Goal: Transaction & Acquisition: Purchase product/service

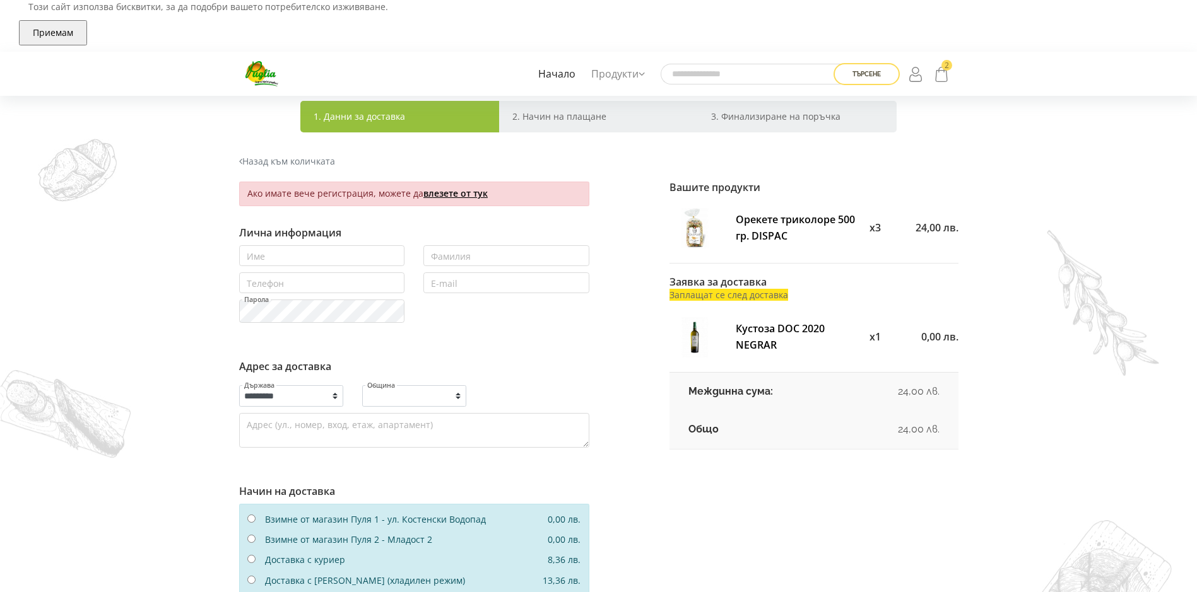
select select "**"
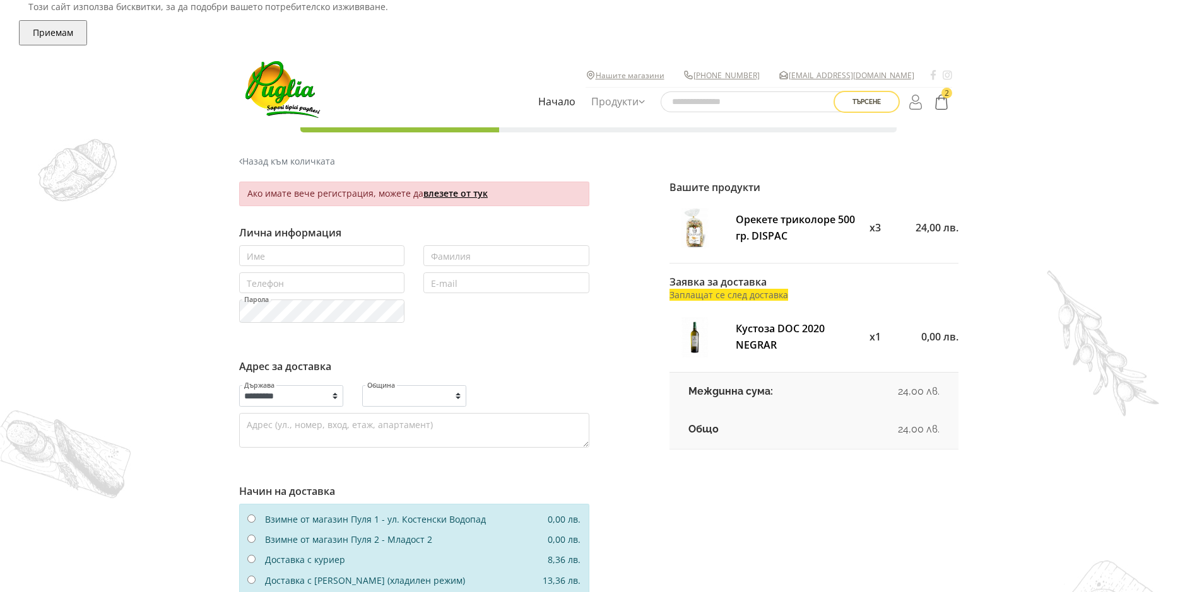
click at [936, 105] on icon at bounding box center [941, 101] width 15 height 21
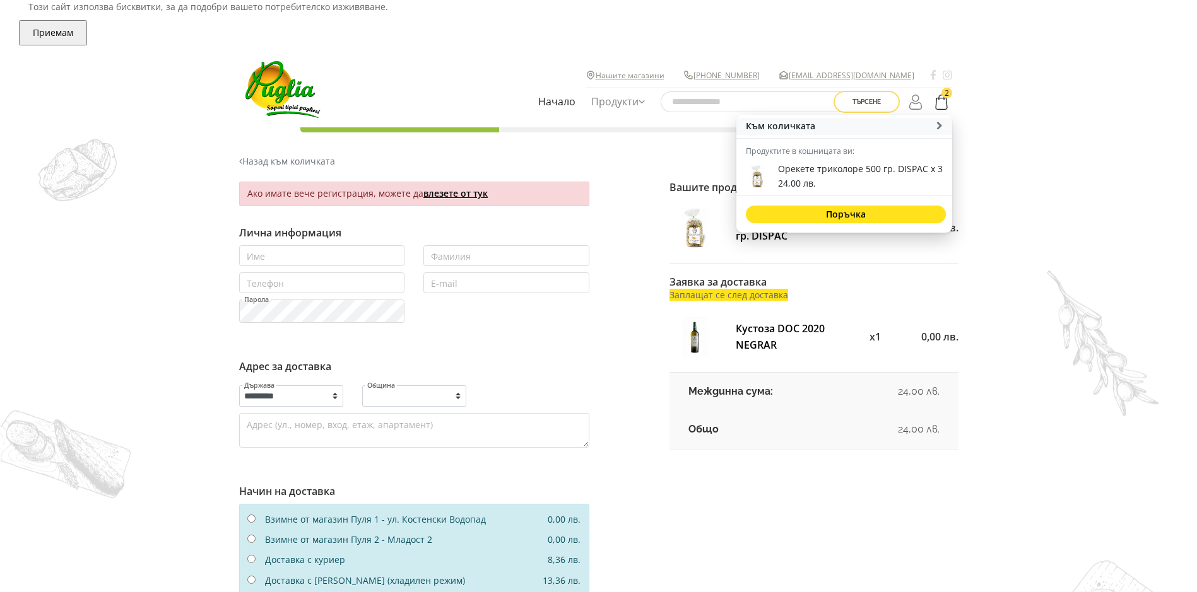
click at [944, 101] on icon at bounding box center [941, 101] width 15 height 21
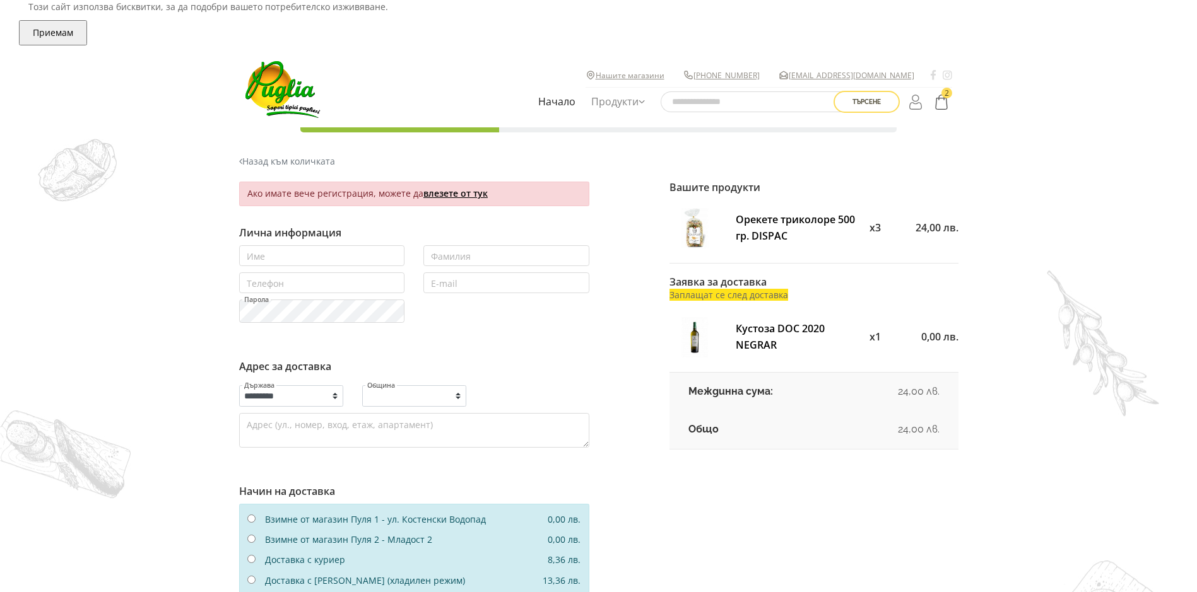
click at [938, 100] on icon at bounding box center [941, 101] width 15 height 21
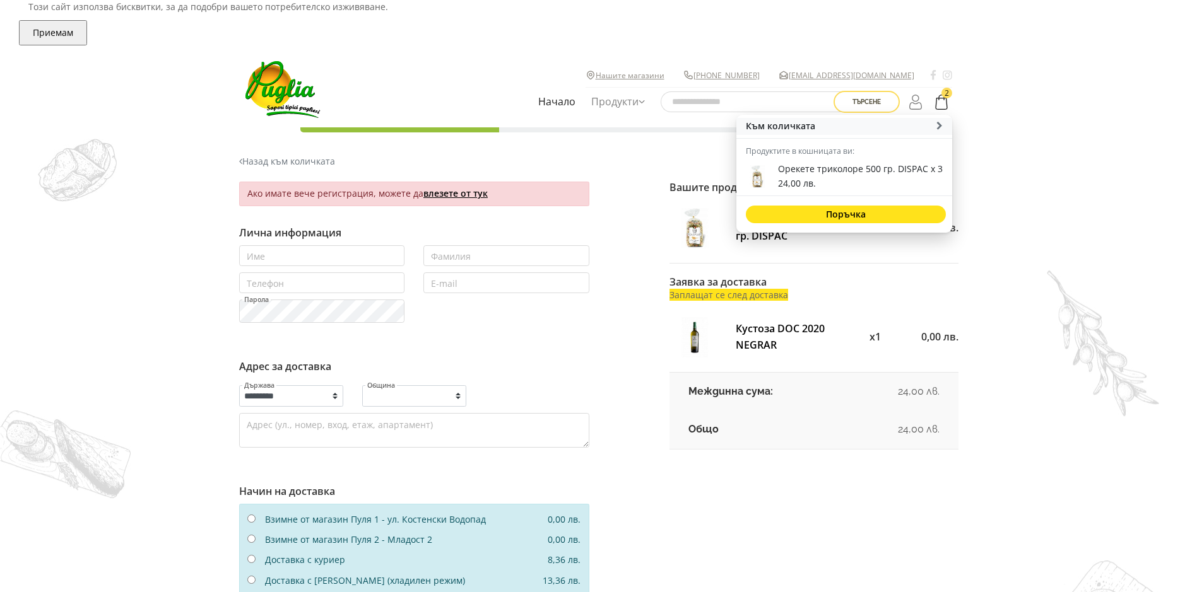
click at [467, 194] on link "влезете от тук" at bounding box center [455, 193] width 64 height 12
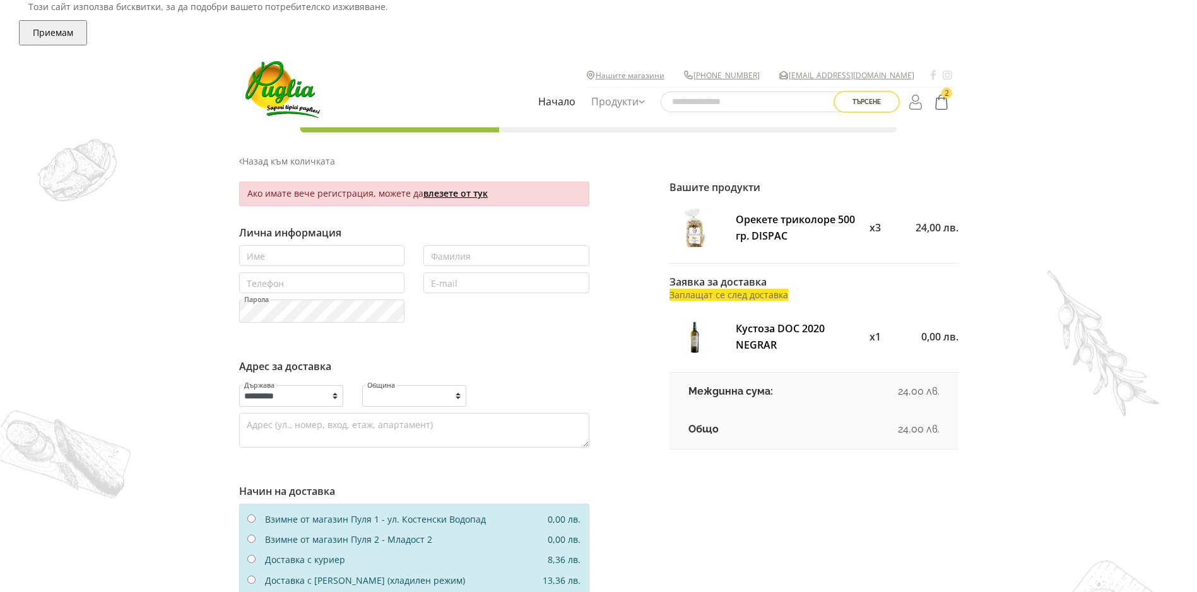
click at [943, 102] on icon at bounding box center [941, 101] width 15 height 21
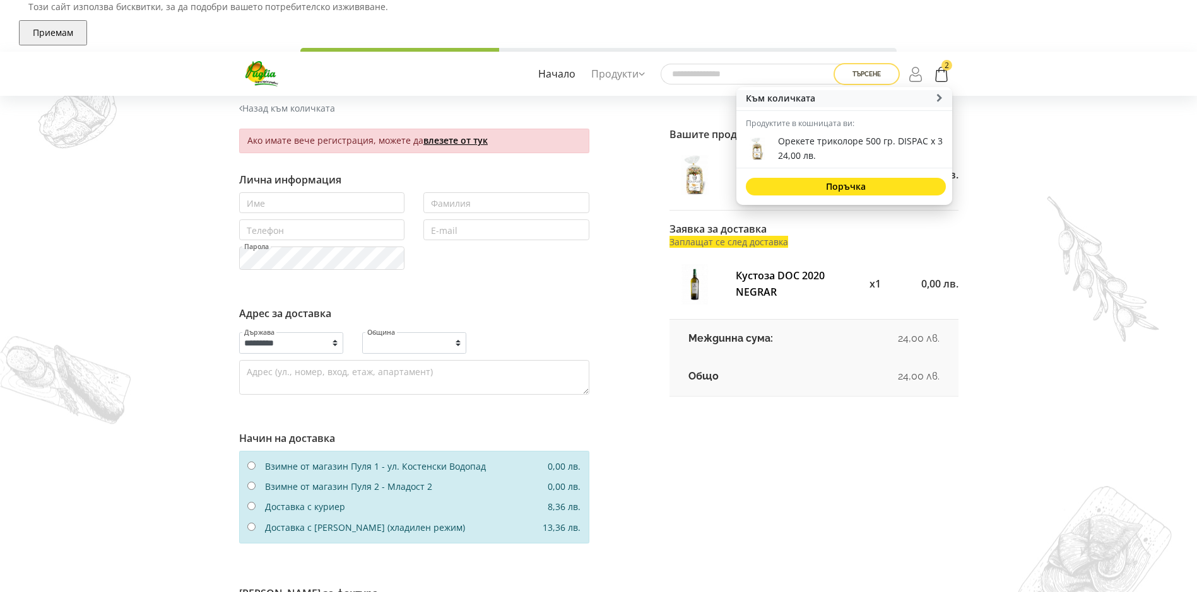
scroll to position [252, 0]
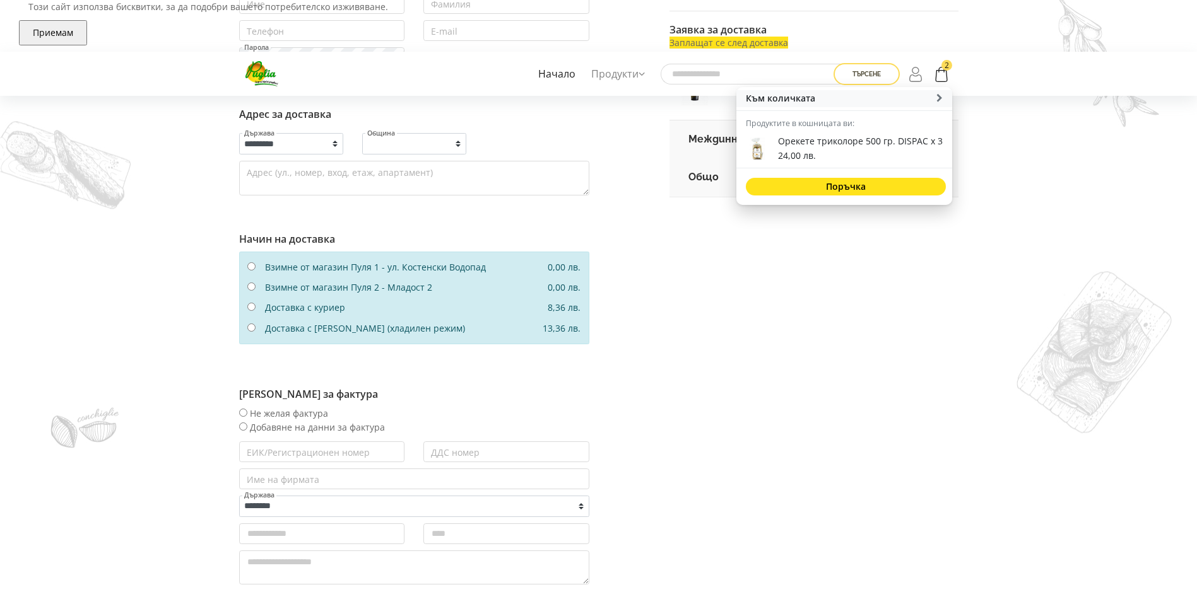
click at [52, 35] on button "Приемам" at bounding box center [53, 32] width 68 height 25
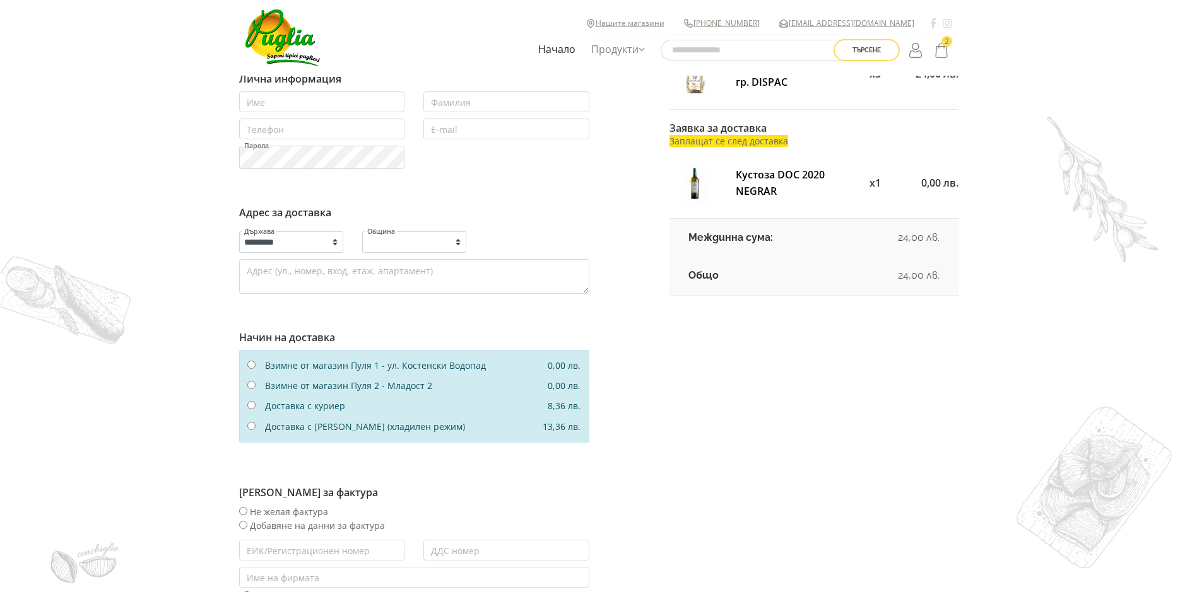
scroll to position [0, 0]
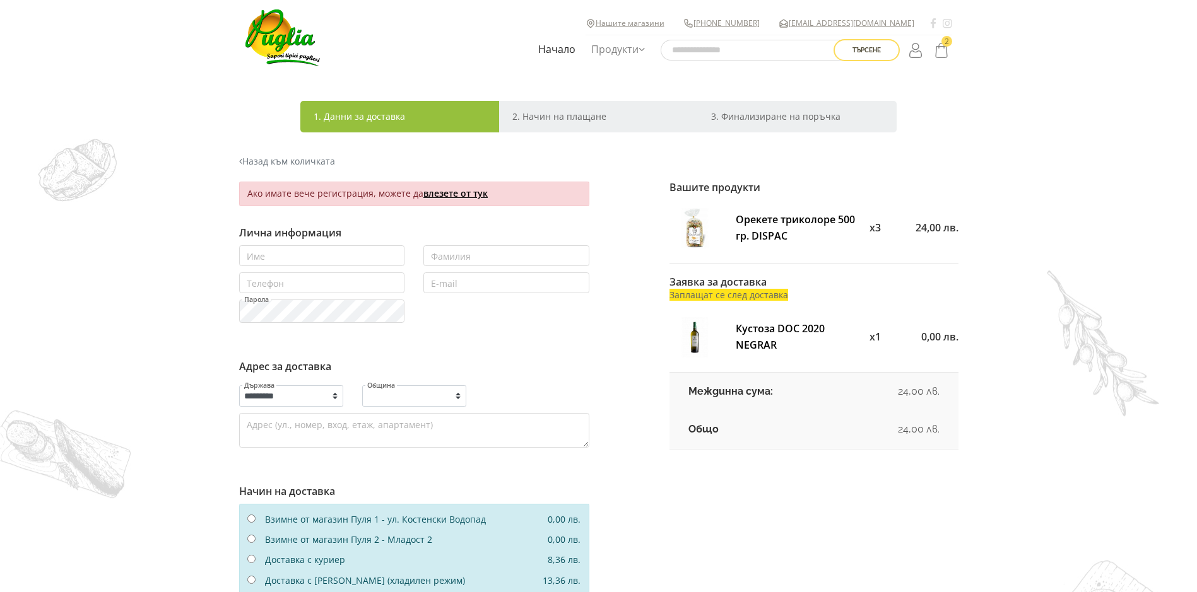
click at [726, 323] on div at bounding box center [702, 337] width 66 height 50
click at [975, 331] on section "1. Данни за доставка 2. Начин на плащане 3. Финализиране на поръчка Назад към к…" at bounding box center [598, 603] width 1197 height 1055
click at [940, 337] on span "0,00 лв." at bounding box center [939, 337] width 37 height 14
click at [793, 213] on strong "Орекете триколоре 500 гр. DISPAC" at bounding box center [795, 228] width 119 height 30
